Goal: Check status: Check status

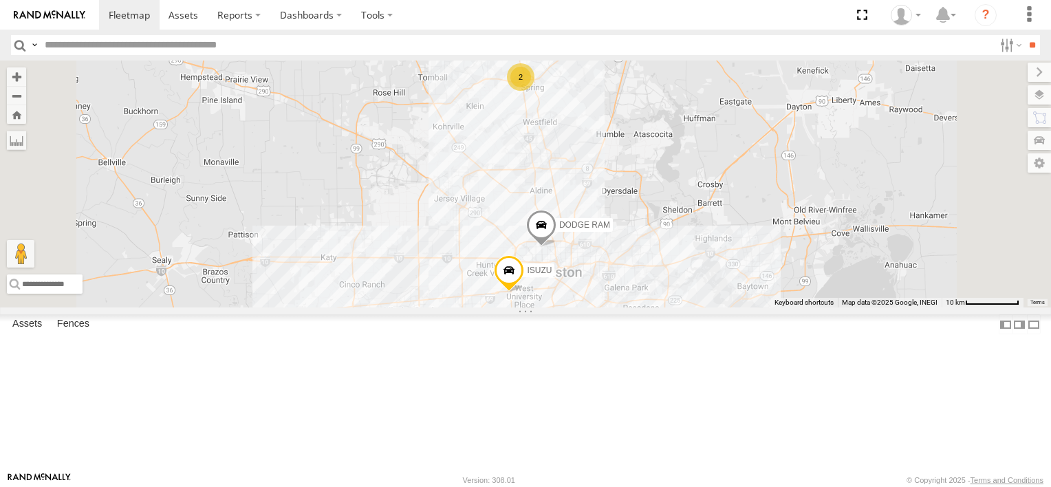
click at [534, 91] on div "2" at bounding box center [521, 77] width 28 height 28
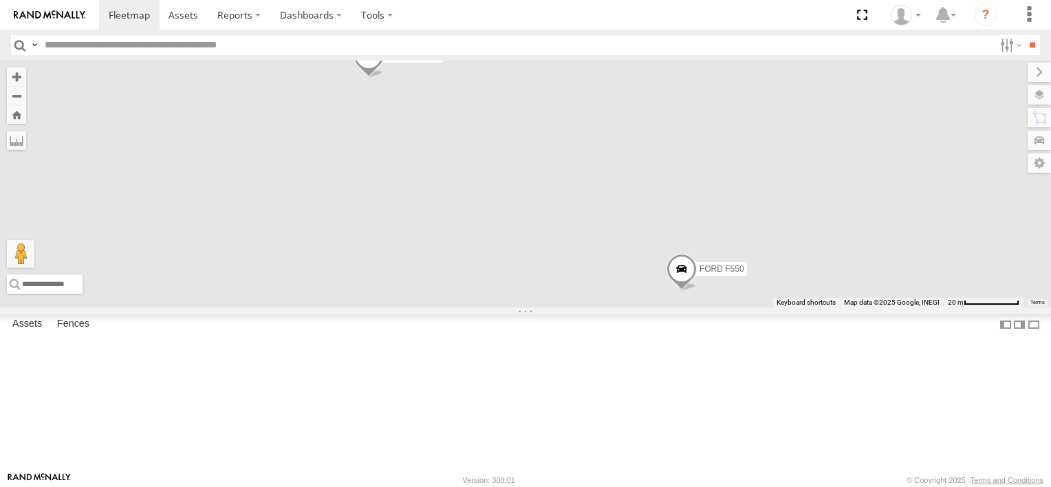
click at [691, 155] on div "ISUZU DODGE RAM FORD F550 TRANSIT VAN" at bounding box center [525, 184] width 1051 height 247
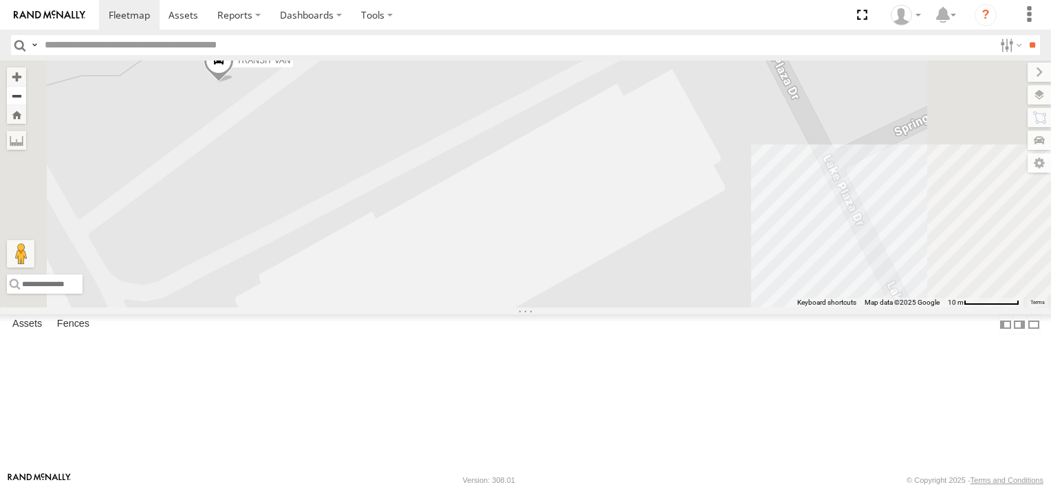
click at [26, 99] on button "Zoom out" at bounding box center [16, 95] width 19 height 19
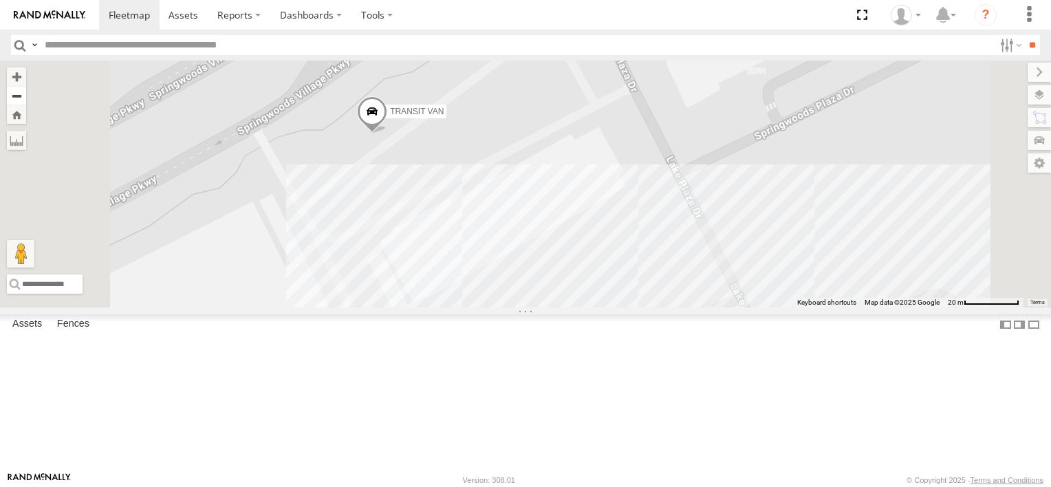
click at [26, 99] on button "Zoom out" at bounding box center [16, 95] width 19 height 19
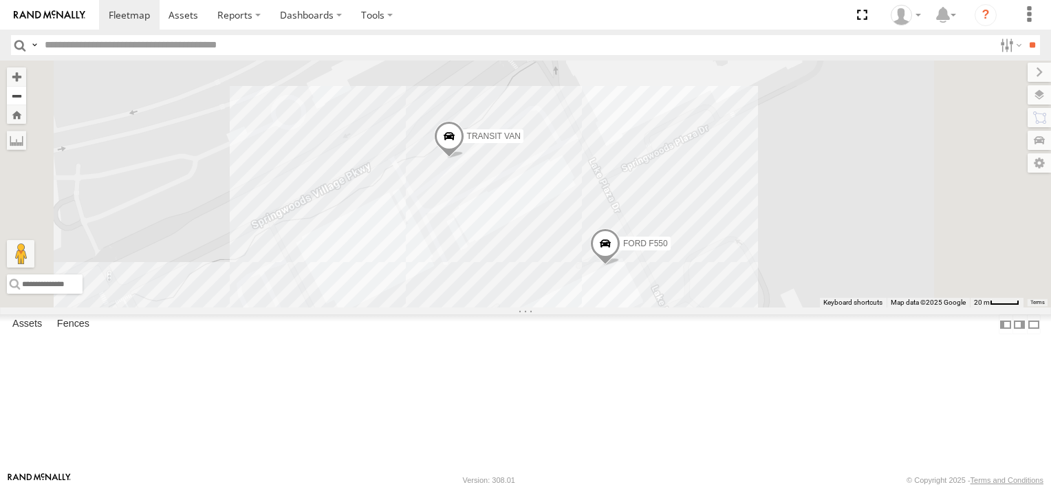
click at [26, 99] on button "Zoom out" at bounding box center [16, 95] width 19 height 19
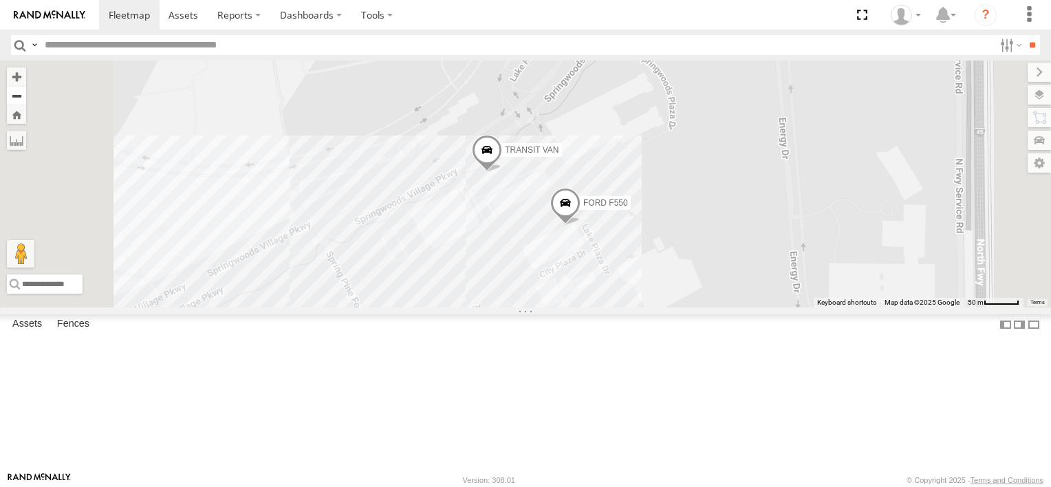
click at [26, 99] on button "Zoom out" at bounding box center [16, 95] width 19 height 19
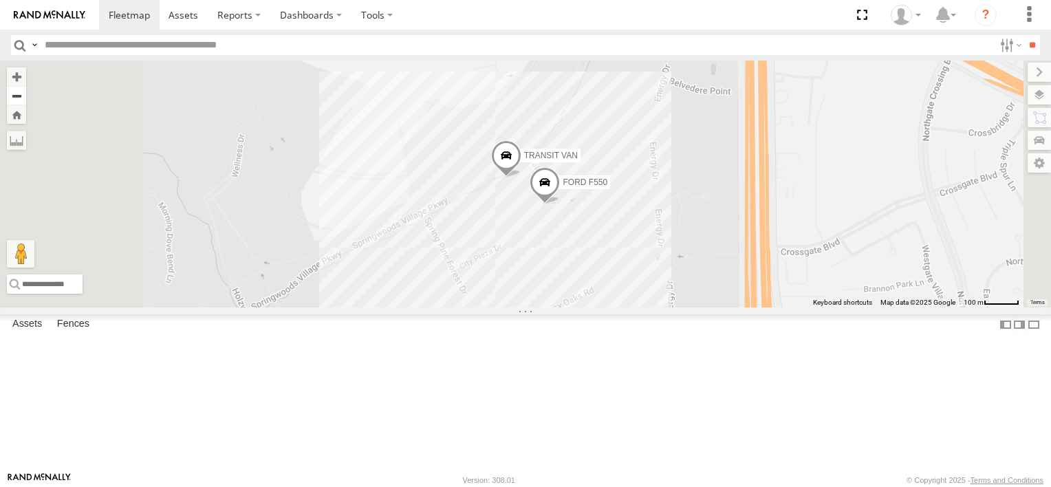
click at [26, 99] on button "Zoom out" at bounding box center [16, 95] width 19 height 19
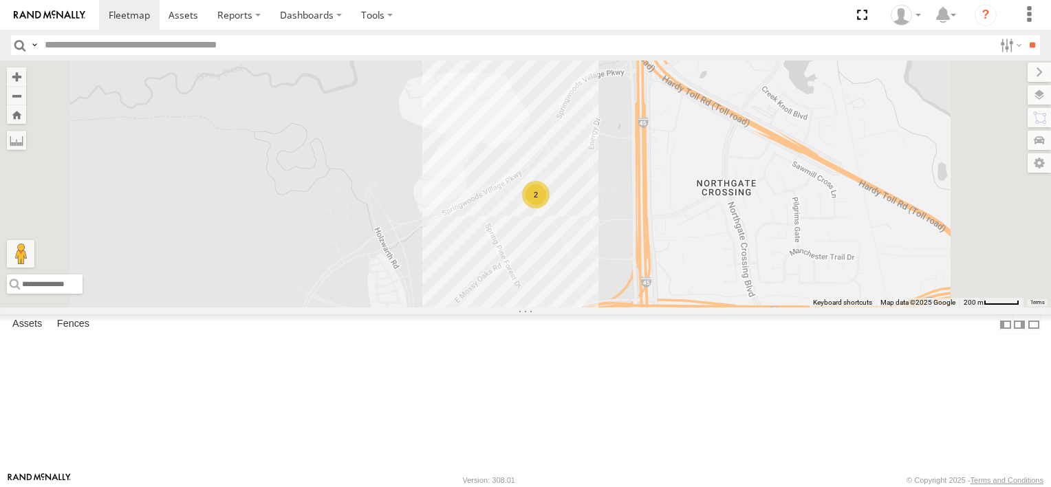
click at [675, 286] on div "ISUZU DODGE RAM 2" at bounding box center [525, 184] width 1051 height 247
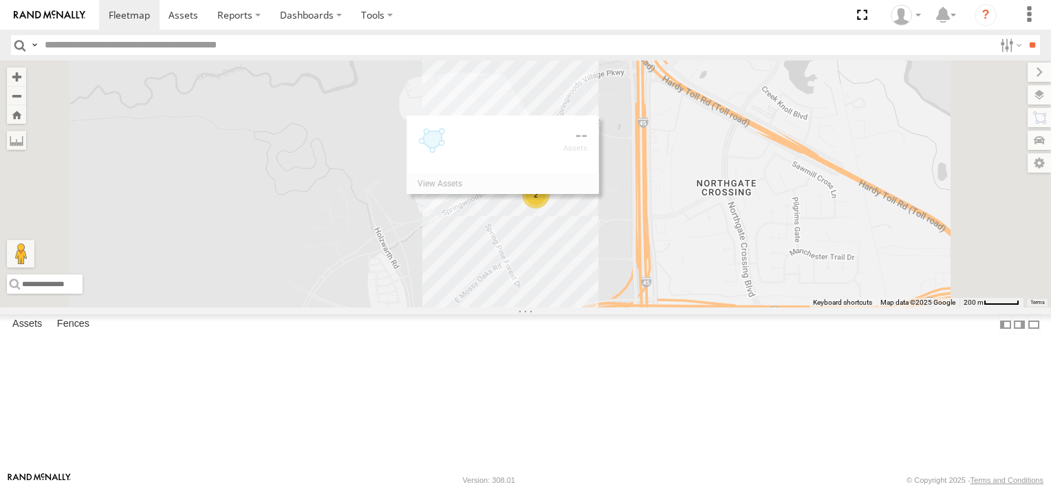
click at [675, 286] on div "ISUZU DODGE RAM 2" at bounding box center [525, 184] width 1051 height 247
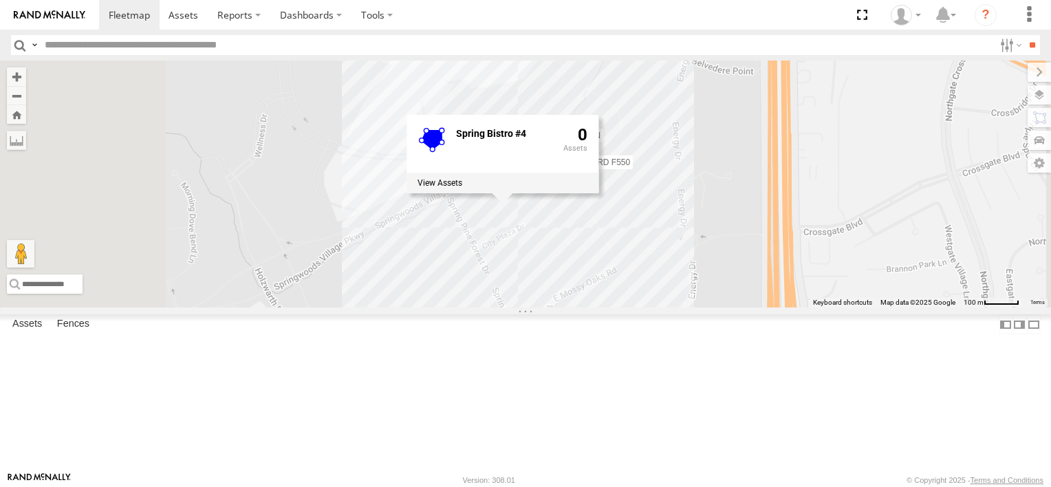
click at [689, 307] on div "ISUZU DODGE RAM FORD F550 TRANSIT VAN Spring Bistro #4 0" at bounding box center [525, 184] width 1051 height 247
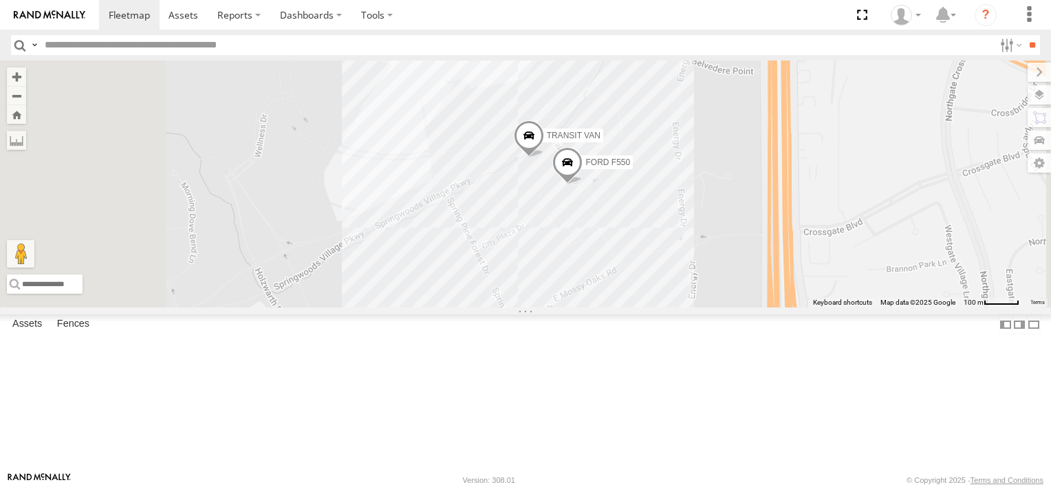
click at [689, 307] on div "ISUZU DODGE RAM FORD F550 TRANSIT VAN" at bounding box center [525, 184] width 1051 height 247
